Goal: Navigation & Orientation: Find specific page/section

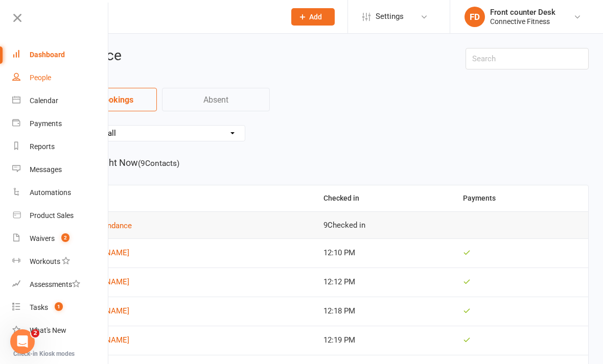
click at [64, 83] on link "People" at bounding box center [60, 77] width 97 height 23
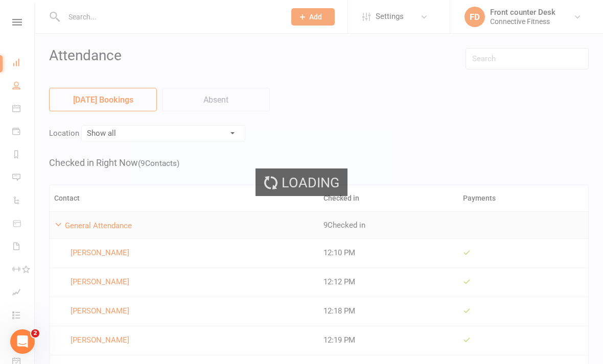
select select "100"
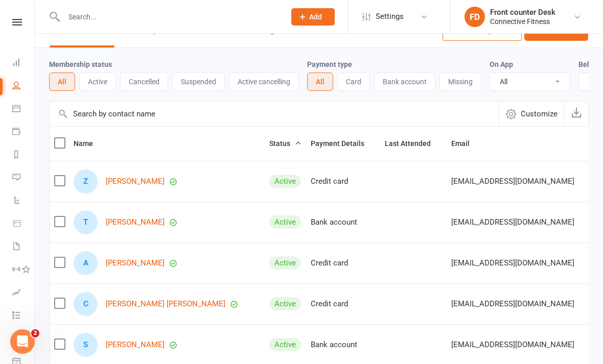
scroll to position [25, 0]
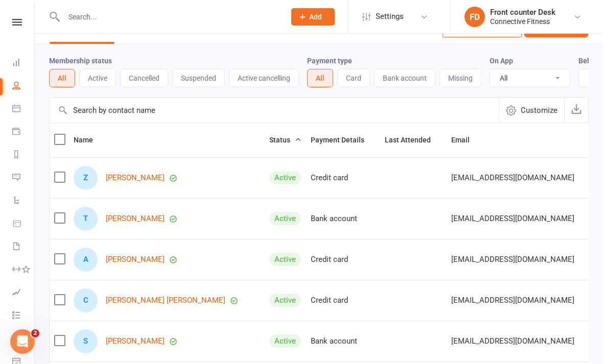
click at [21, 31] on div "Clubworx" at bounding box center [17, 35] width 34 height 33
click at [26, 25] on link at bounding box center [17, 22] width 36 height 7
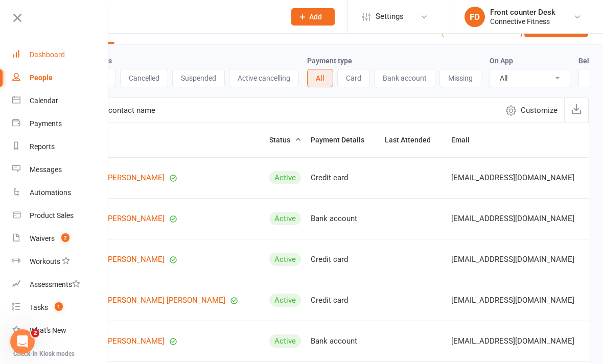
click at [53, 62] on link "Dashboard" at bounding box center [60, 54] width 97 height 23
